Goal: Task Accomplishment & Management: Use online tool/utility

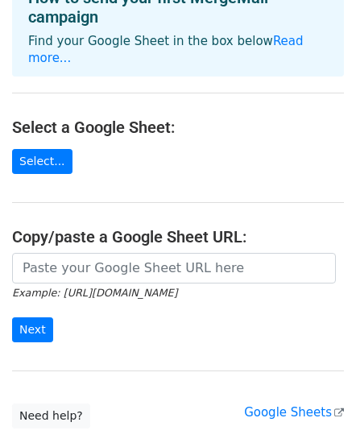
scroll to position [106, 0]
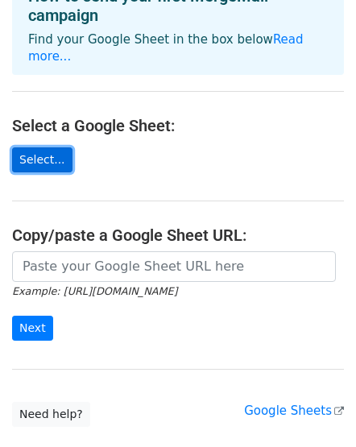
click at [30, 148] on link "Select..." at bounding box center [42, 160] width 60 height 25
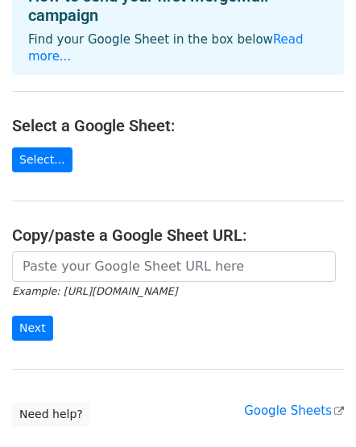
click at [122, 152] on main "Choose a Google Sheet Use one of the options below... How to send your first Me…" at bounding box center [178, 167] width 356 height 522
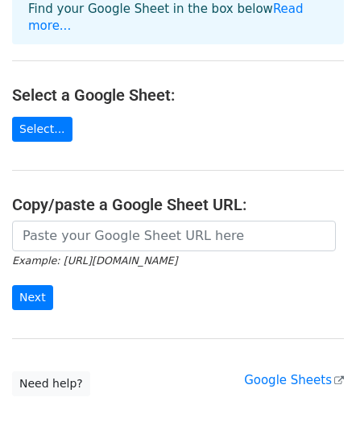
scroll to position [142, 0]
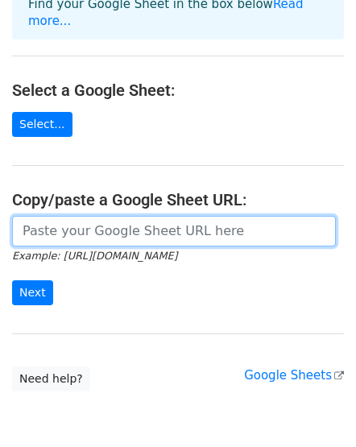
click at [148, 221] on input "url" at bounding box center [174, 231] width 324 height 31
paste input "[URL][DOMAIN_NAME]"
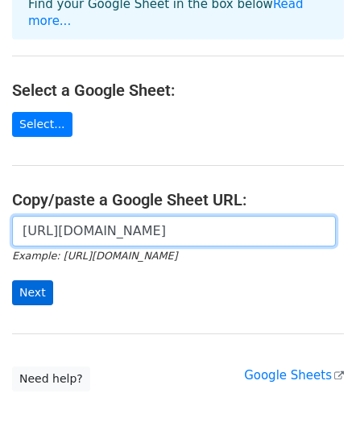
type input "https://docs.google.com/spreadsheets/d/1M65odQHEb8kG9g5Ge1fOI1Y-lqk2QqDaVrw2hAm…"
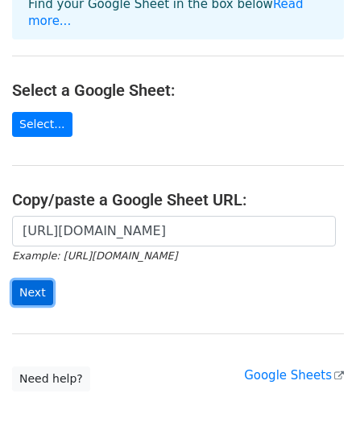
click at [37, 281] on input "Next" at bounding box center [32, 293] width 41 height 25
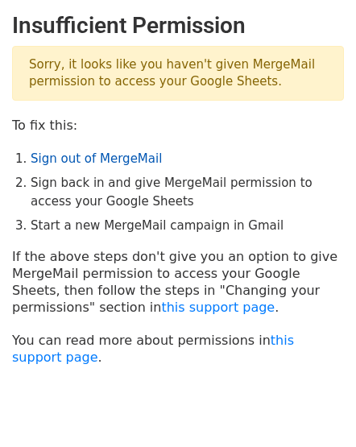
click at [87, 161] on link "Sign out of MergeMail" at bounding box center [96, 159] width 131 height 15
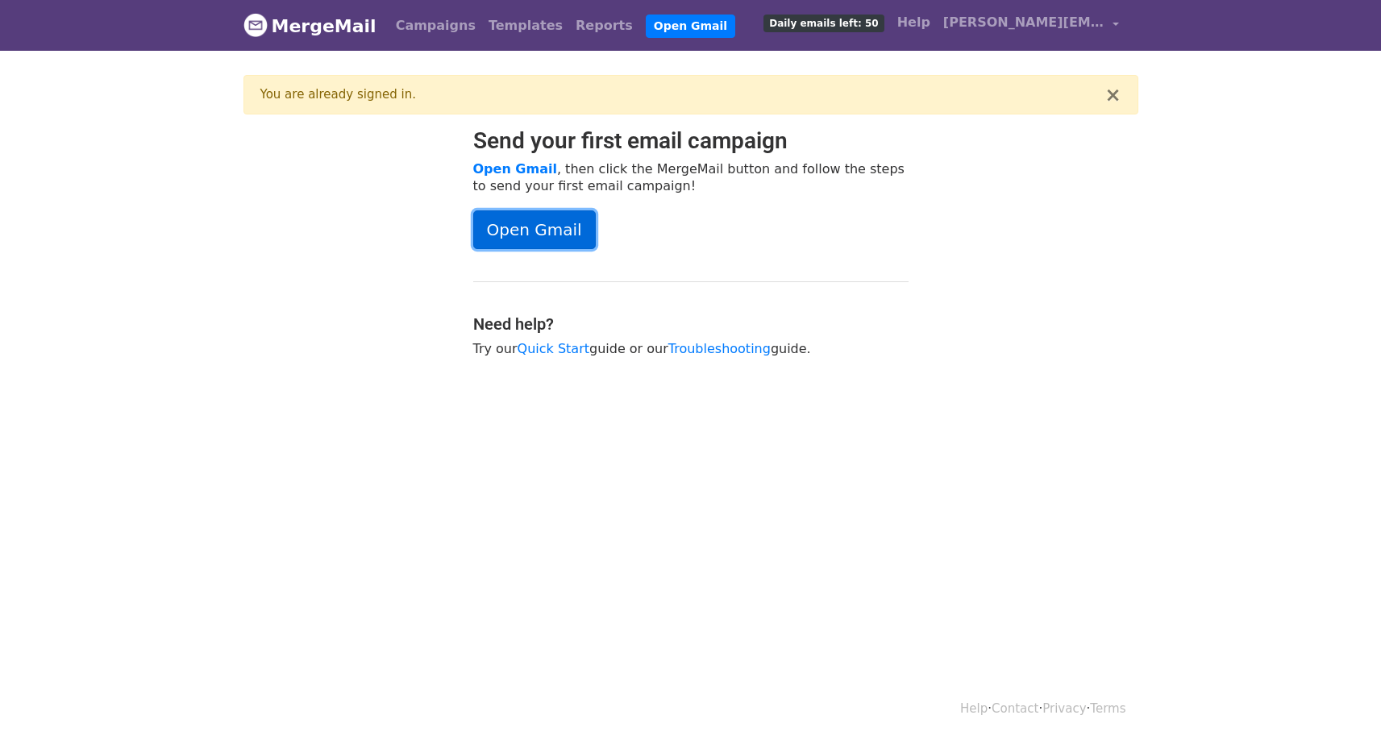
click at [554, 237] on link "Open Gmail" at bounding box center [534, 229] width 123 height 39
click at [529, 237] on link "Open Gmail" at bounding box center [534, 229] width 123 height 39
click at [646, 27] on link "Open Gmail" at bounding box center [690, 26] width 89 height 23
click at [1056, 23] on span "dimitriz@newschool.edu" at bounding box center [1023, 22] width 161 height 19
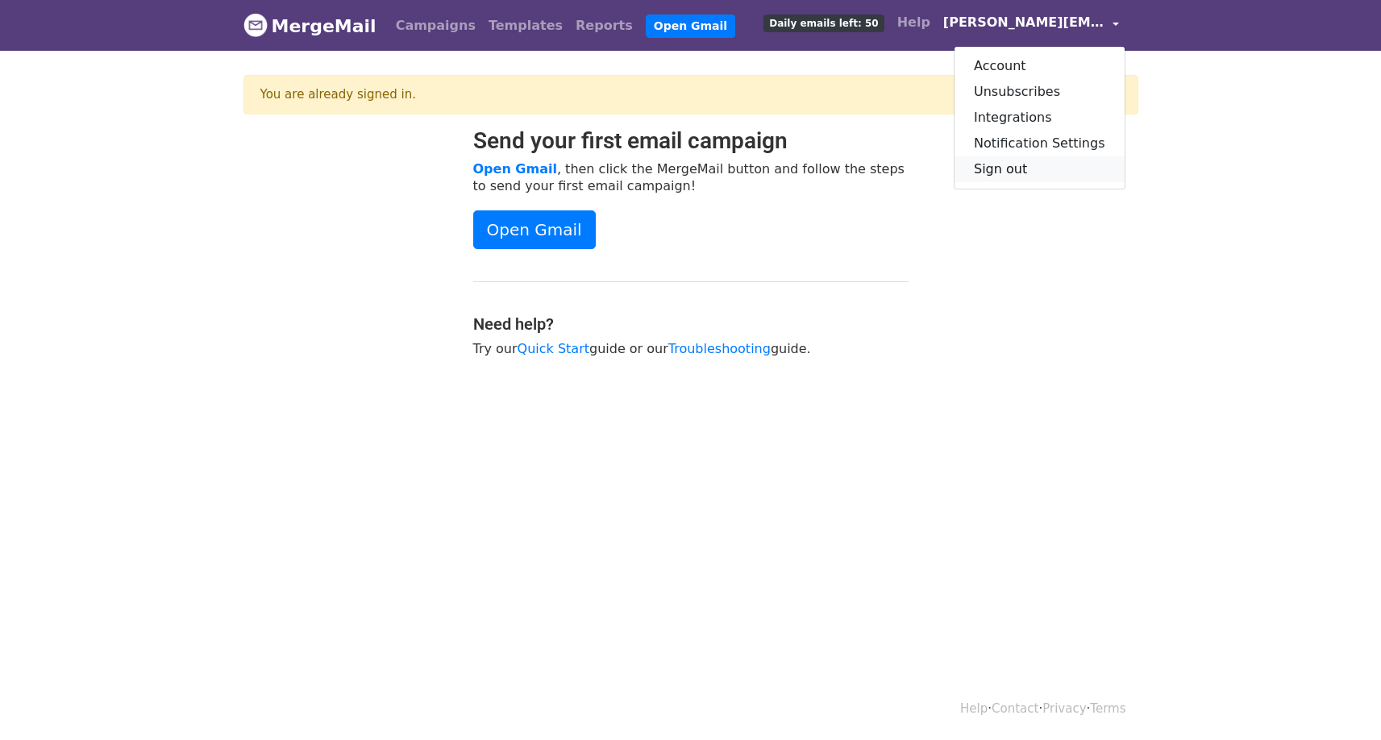
click at [1026, 170] on link "Sign out" at bounding box center [1039, 169] width 170 height 26
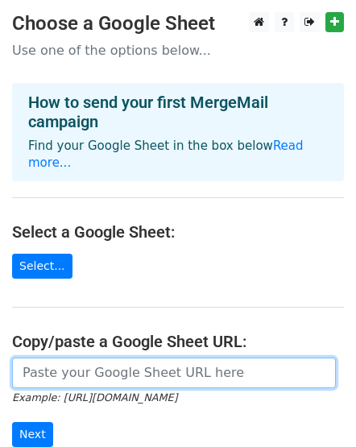
click at [114, 358] on input "url" at bounding box center [174, 373] width 324 height 31
paste input "https://docs.google.com/spreadsheets/d/1M65odQHEb8kG9g5Ge1fOI1Y-lqk2QqDaVrw2hAm…"
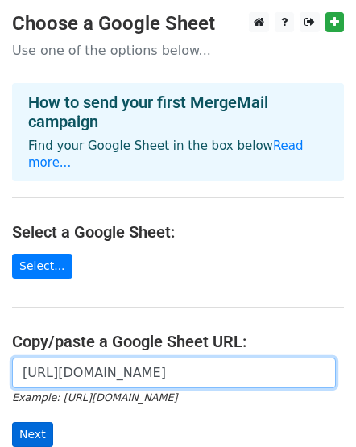
type input "https://docs.google.com/spreadsheets/d/1M65odQHEb8kG9g5Ge1fOI1Y-lqk2QqDaVrw2hAm…"
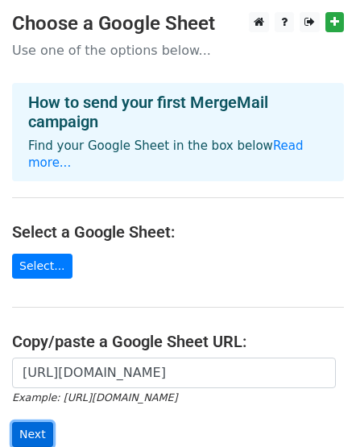
scroll to position [0, 0]
click at [32, 422] on input "Next" at bounding box center [32, 434] width 41 height 25
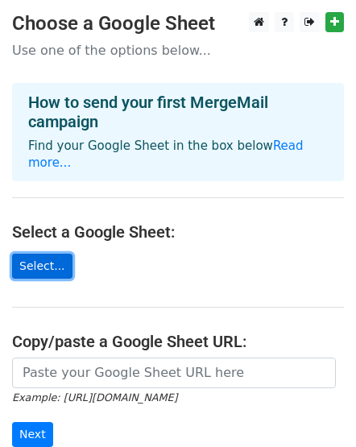
click at [35, 254] on link "Select..." at bounding box center [42, 266] width 60 height 25
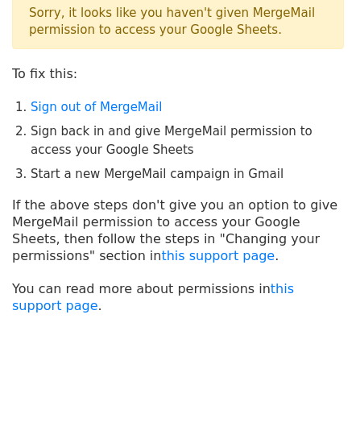
scroll to position [62, 0]
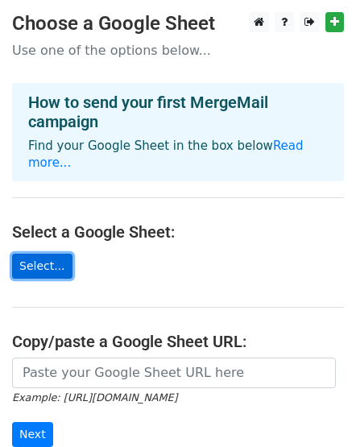
click at [46, 254] on link "Select..." at bounding box center [42, 266] width 60 height 25
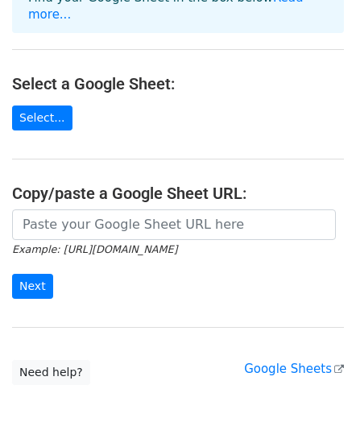
scroll to position [195, 0]
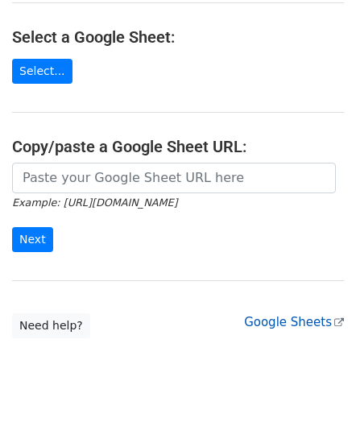
click at [290, 315] on link "Google Sheets" at bounding box center [294, 322] width 100 height 15
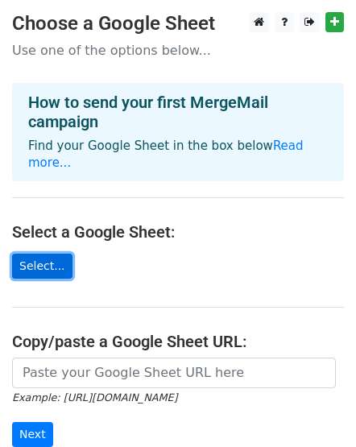
click at [52, 254] on link "Select..." at bounding box center [42, 266] width 60 height 25
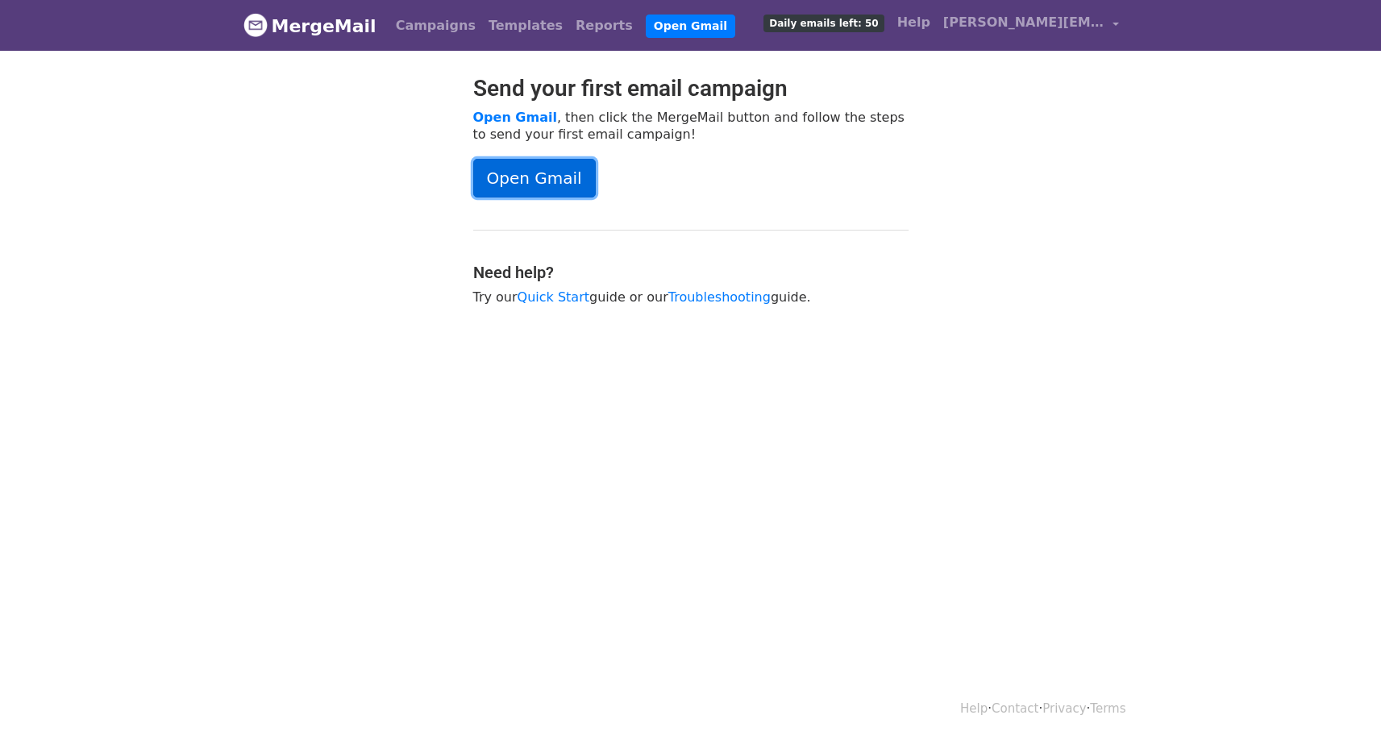
click at [573, 181] on link "Open Gmail" at bounding box center [534, 178] width 123 height 39
click at [1083, 24] on span "dimitriz@newschool.edu" at bounding box center [1023, 22] width 161 height 19
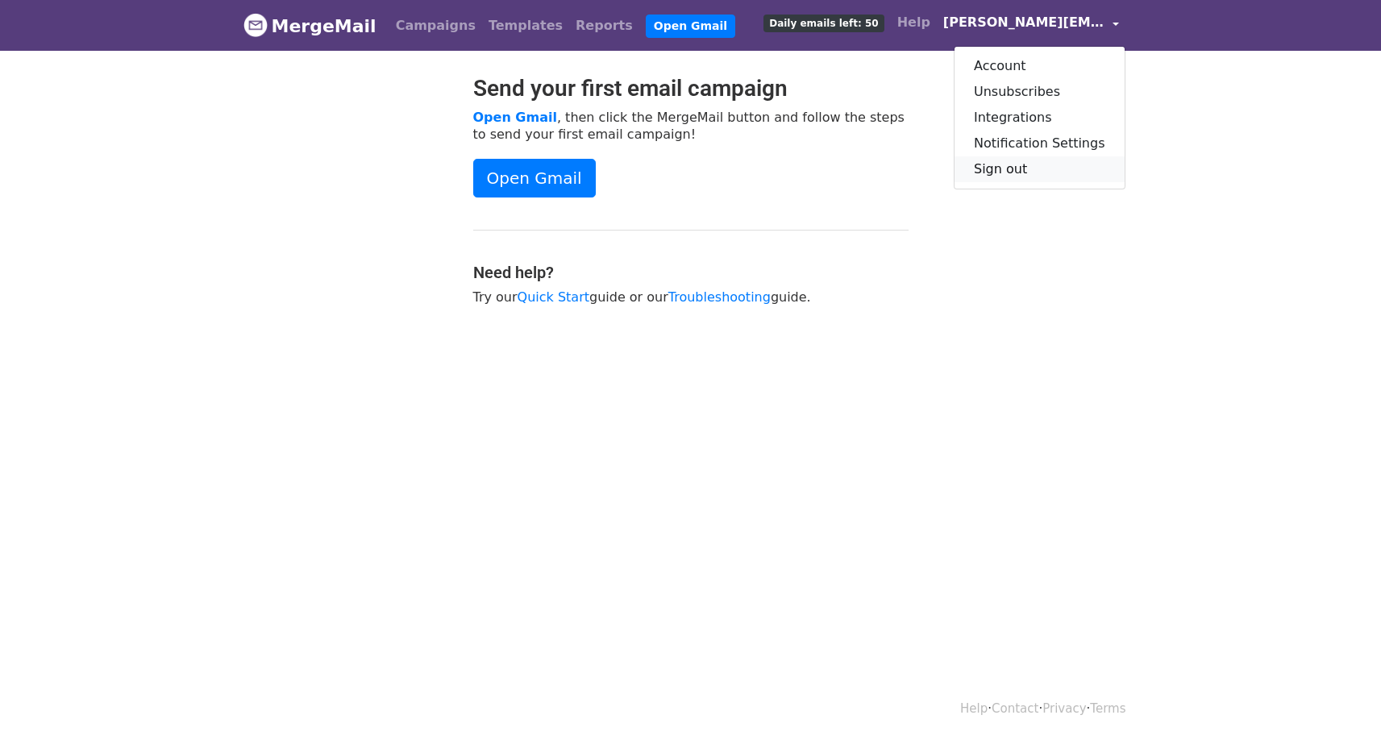
click at [1054, 165] on link "Sign out" at bounding box center [1039, 169] width 170 height 26
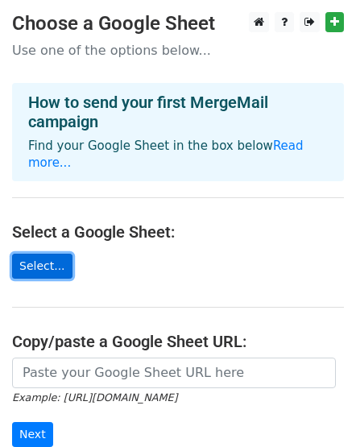
click at [50, 254] on link "Select..." at bounding box center [42, 266] width 60 height 25
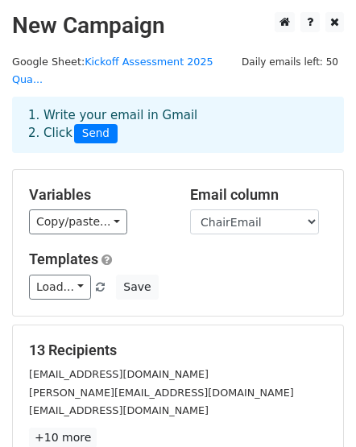
click at [275, 251] on h5 "Templates" at bounding box center [178, 260] width 298 height 18
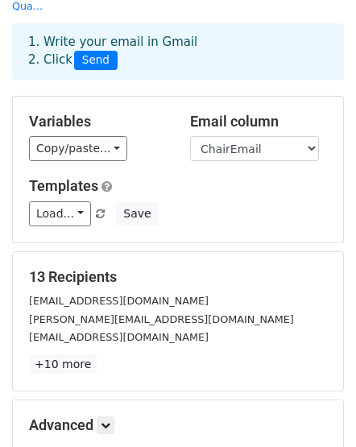
scroll to position [65, 0]
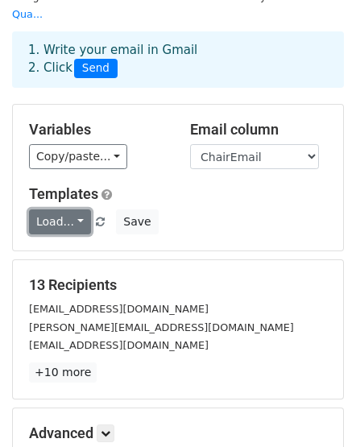
click at [71, 210] on link "Load..." at bounding box center [60, 222] width 62 height 25
click at [209, 210] on div "Load... No templates saved Save" at bounding box center [178, 222] width 322 height 25
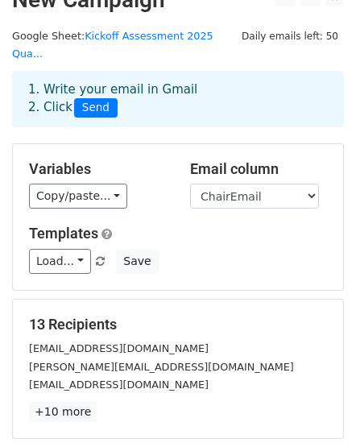
scroll to position [6, 0]
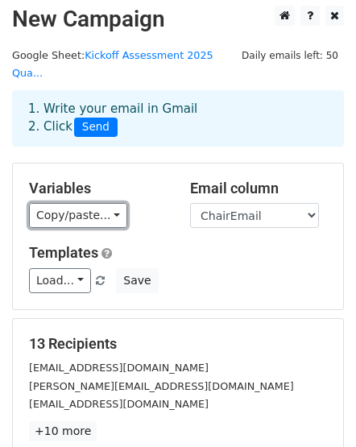
click at [76, 203] on link "Copy/paste..." at bounding box center [78, 215] width 98 height 25
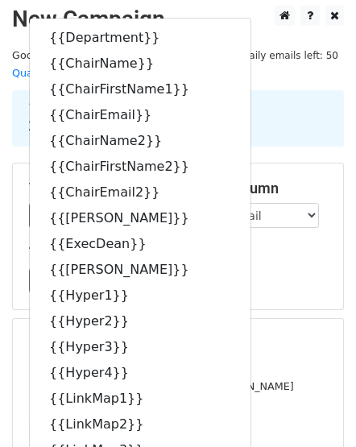
click at [247, 114] on div "1. Write your email in Gmail 2. Click Send" at bounding box center [178, 118] width 324 height 37
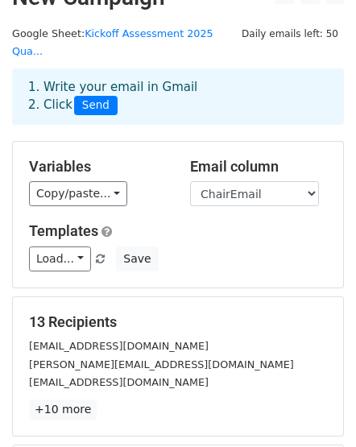
scroll to position [44, 0]
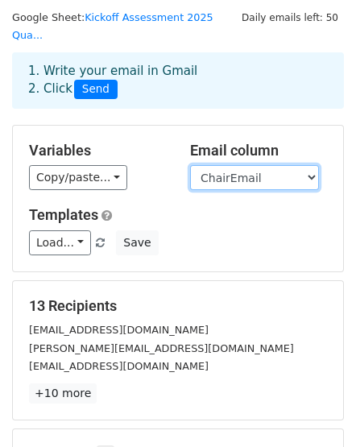
click at [227, 165] on select "Department ChairName ChairFirstName1 ChairEmail ChairName2 ChairFirstName2 Chai…" at bounding box center [254, 177] width 129 height 25
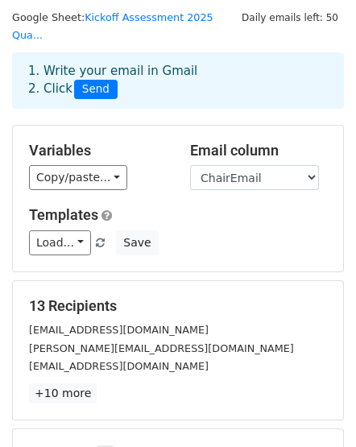
click at [168, 152] on div "Variables Copy/paste... {{Department}} {{ChairName}} {{ChairFirstName1}} {{Chai…" at bounding box center [97, 166] width 161 height 49
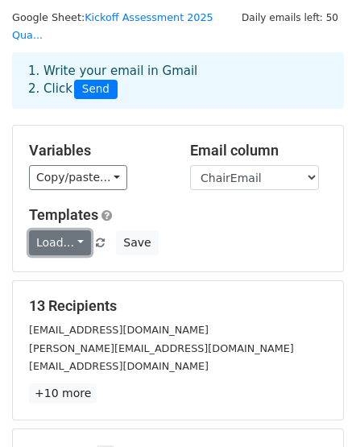
click at [68, 231] on link "Load..." at bounding box center [60, 243] width 62 height 25
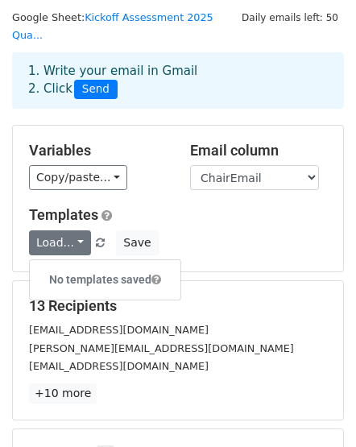
click at [199, 231] on div "Load... No templates saved Save" at bounding box center [178, 243] width 322 height 25
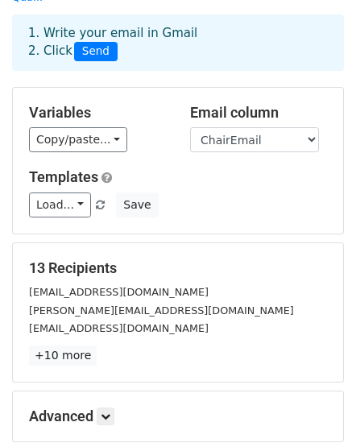
scroll to position [129, 0]
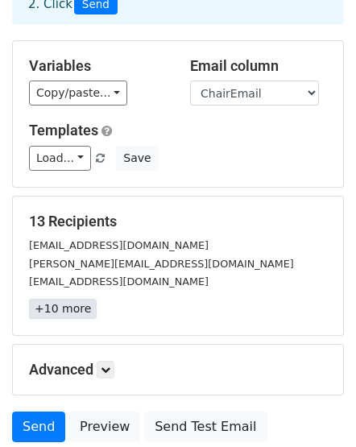
click at [64, 299] on link "+10 more" at bounding box center [63, 309] width 68 height 20
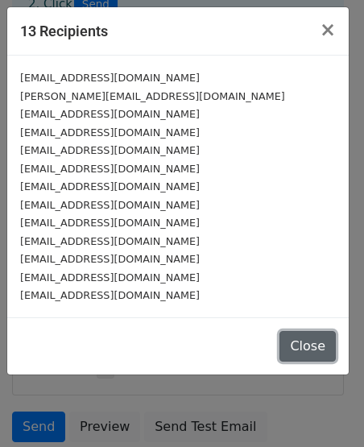
click at [301, 347] on button "Close" at bounding box center [308, 346] width 56 height 31
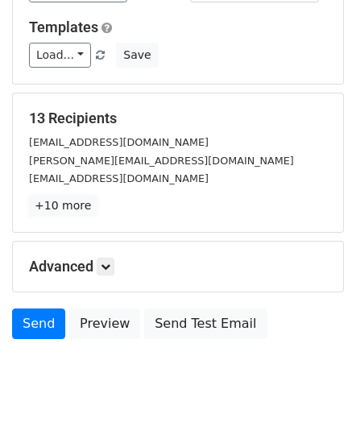
scroll to position [239, 0]
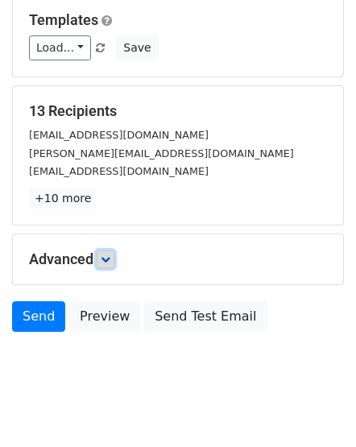
click at [110, 255] on icon at bounding box center [106, 260] width 10 height 10
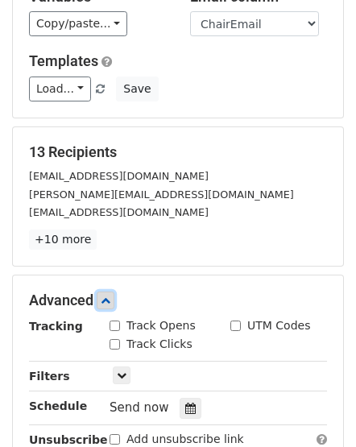
scroll to position [0, 0]
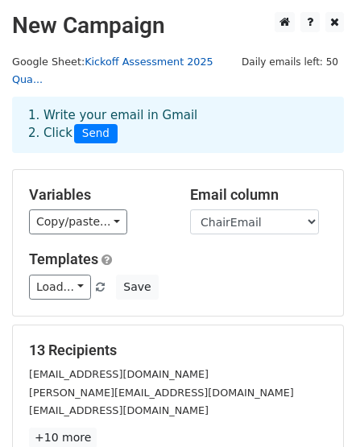
click at [131, 60] on link "Kickoff Assessment 2025 Qua..." at bounding box center [113, 71] width 202 height 31
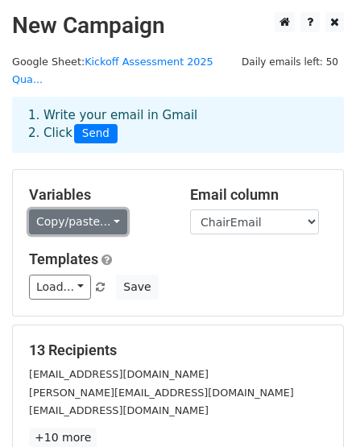
click at [99, 210] on link "Copy/paste..." at bounding box center [78, 222] width 98 height 25
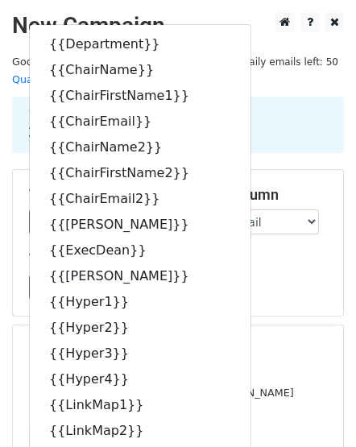
click at [268, 106] on div "1. Write your email in Gmail 2. Click Send" at bounding box center [178, 124] width 324 height 37
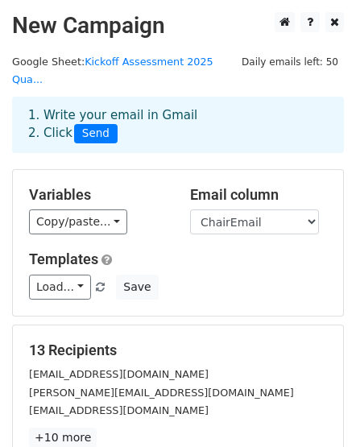
click at [142, 186] on h5 "Variables" at bounding box center [97, 195] width 137 height 18
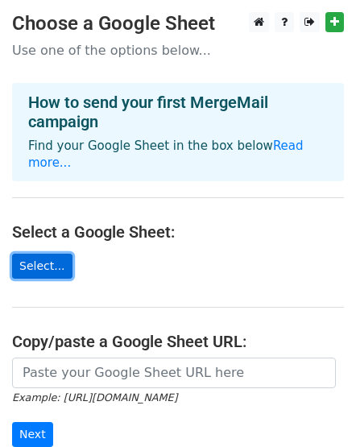
click at [46, 254] on link "Select..." at bounding box center [42, 266] width 60 height 25
click at [42, 254] on link "Select..." at bounding box center [42, 266] width 60 height 25
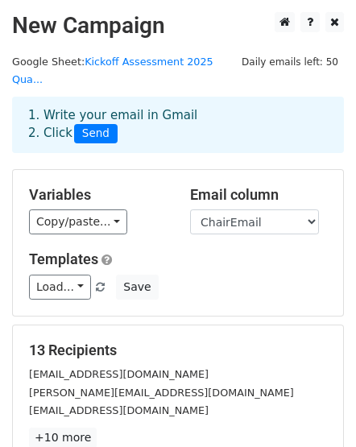
click at [160, 186] on h5 "Variables" at bounding box center [97, 195] width 137 height 18
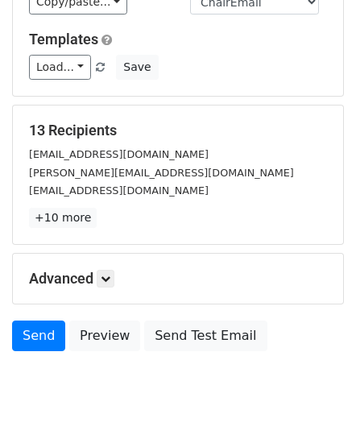
scroll to position [221, 0]
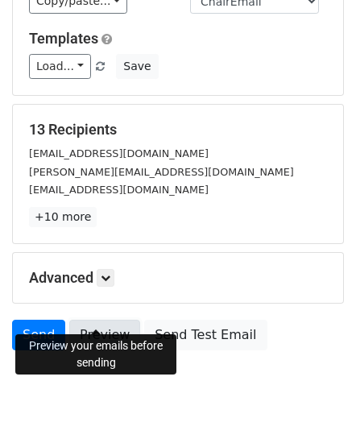
click at [94, 320] on link "Preview" at bounding box center [104, 335] width 71 height 31
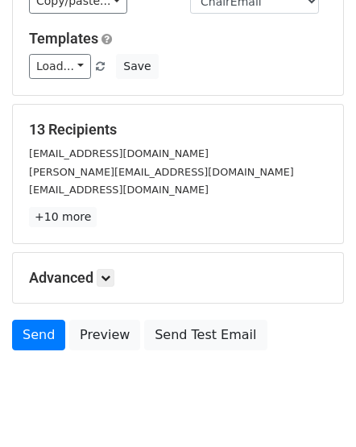
scroll to position [0, 0]
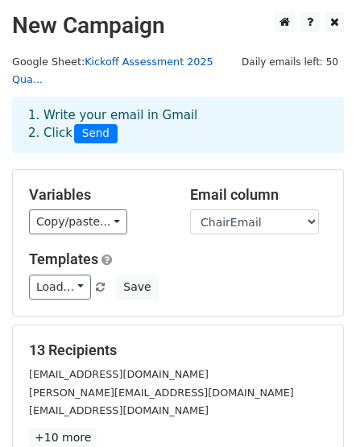
click at [149, 63] on link "Kickoff Assessment 2025 Qua..." at bounding box center [113, 71] width 202 height 31
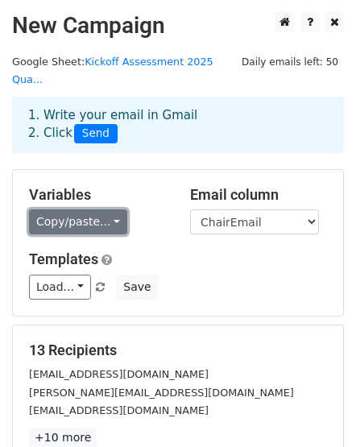
click at [62, 210] on link "Copy/paste..." at bounding box center [78, 222] width 98 height 25
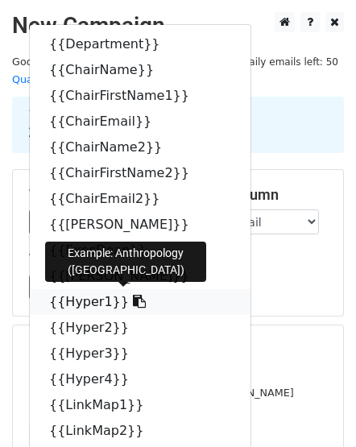
click at [181, 289] on link "{{Hyper1}}" at bounding box center [140, 302] width 221 height 26
